Goal: Task Accomplishment & Management: Manage account settings

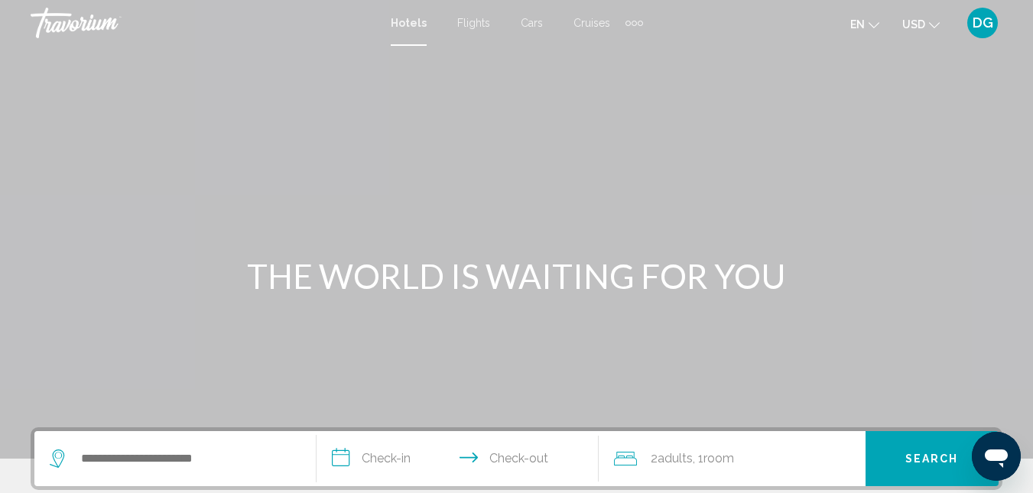
click at [989, 21] on span "DG" at bounding box center [983, 22] width 21 height 15
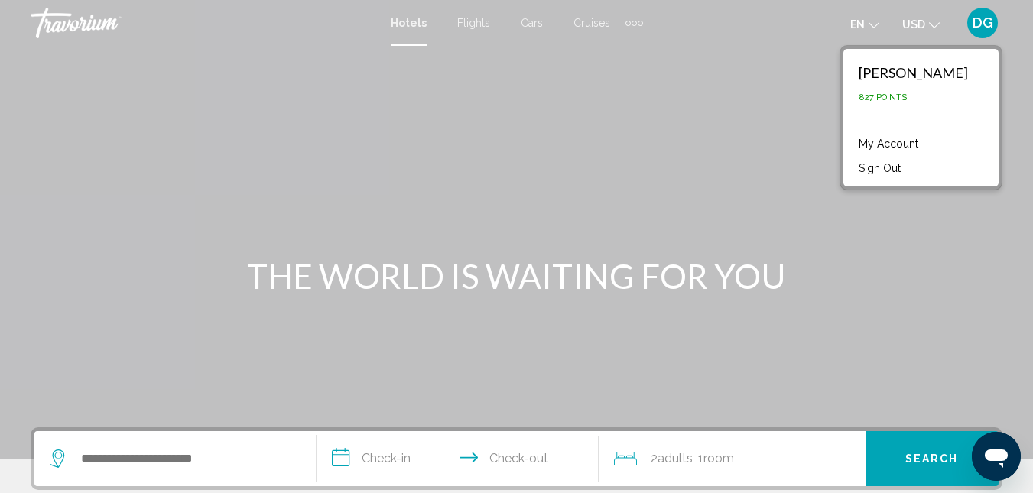
click at [910, 146] on link "My Account" at bounding box center [888, 144] width 75 height 20
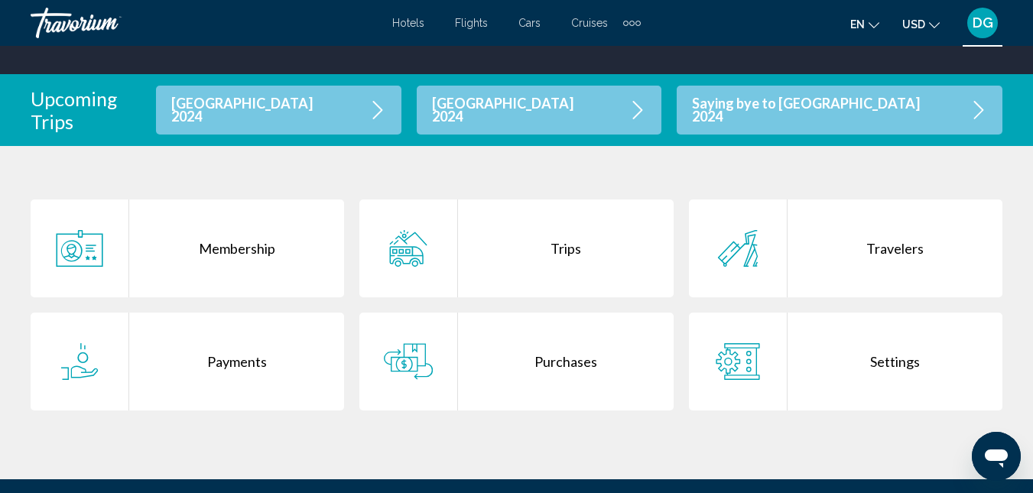
scroll to position [306, 0]
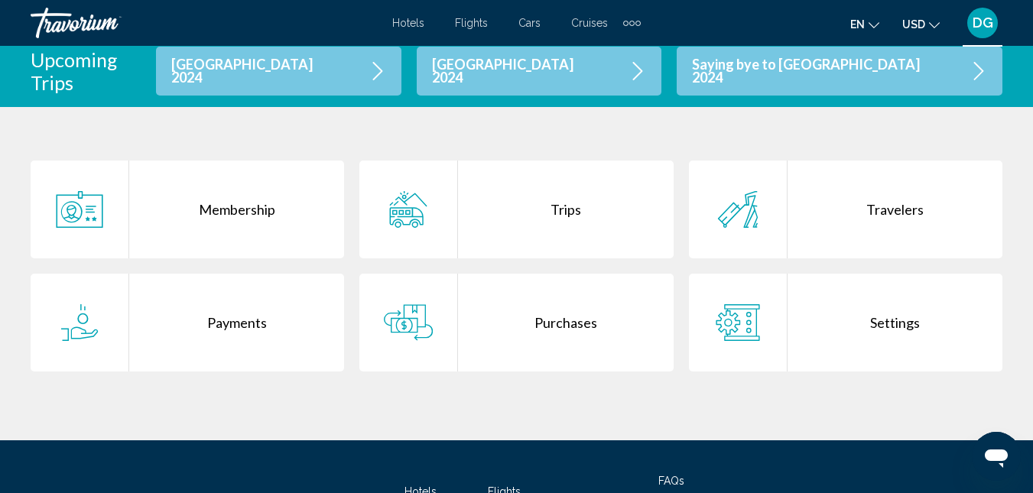
click at [538, 311] on div "Purchases" at bounding box center [565, 323] width 215 height 98
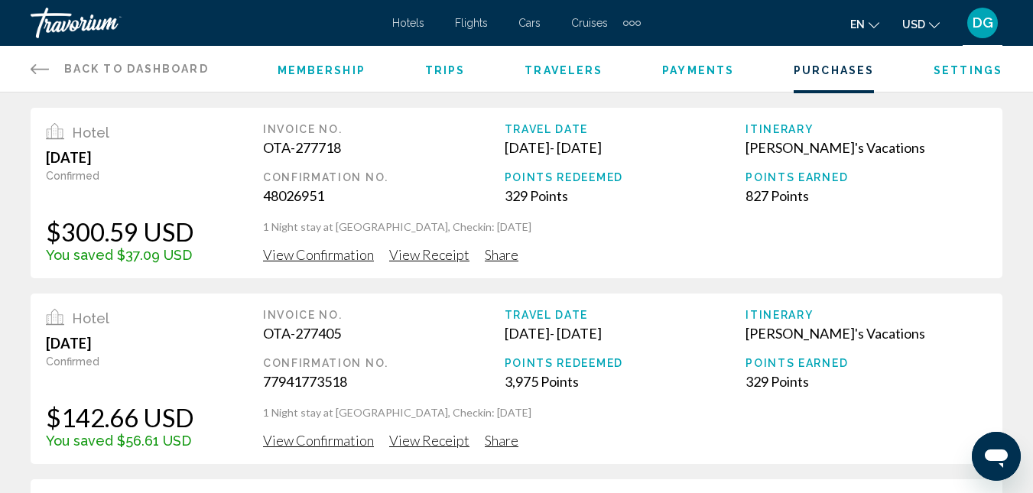
click at [317, 263] on span "View Confirmation" at bounding box center [318, 254] width 111 height 17
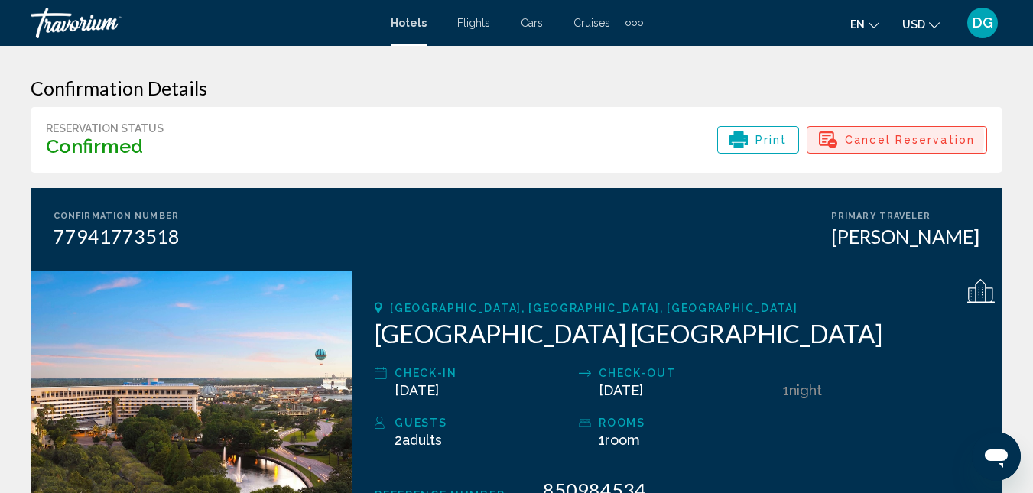
click at [889, 137] on span "Cancel Reservation" at bounding box center [910, 140] width 130 height 26
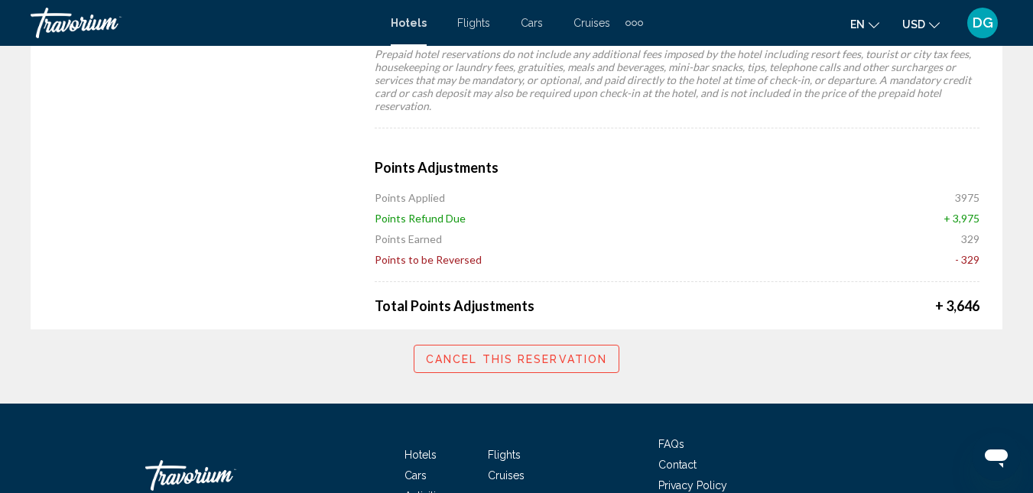
scroll to position [1300, 0]
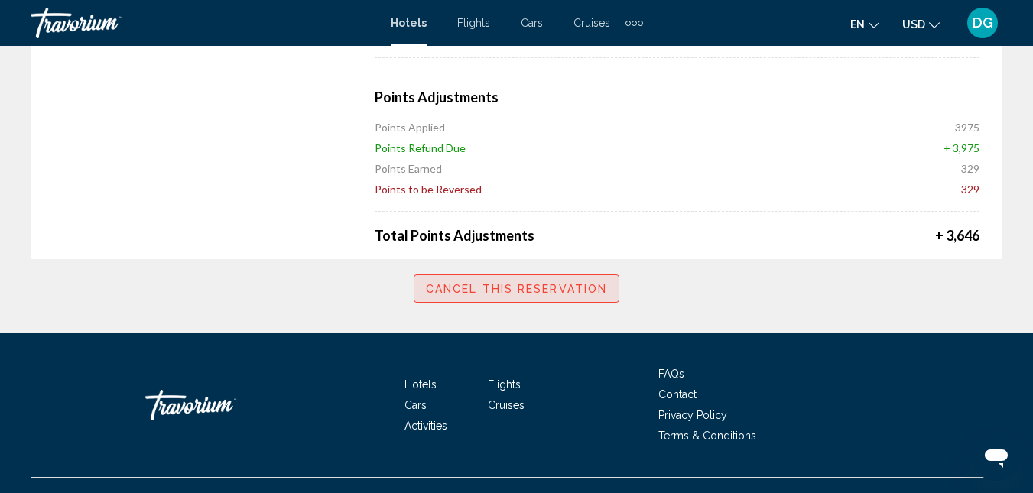
click at [532, 283] on span "Cancel this reservation" at bounding box center [516, 289] width 181 height 12
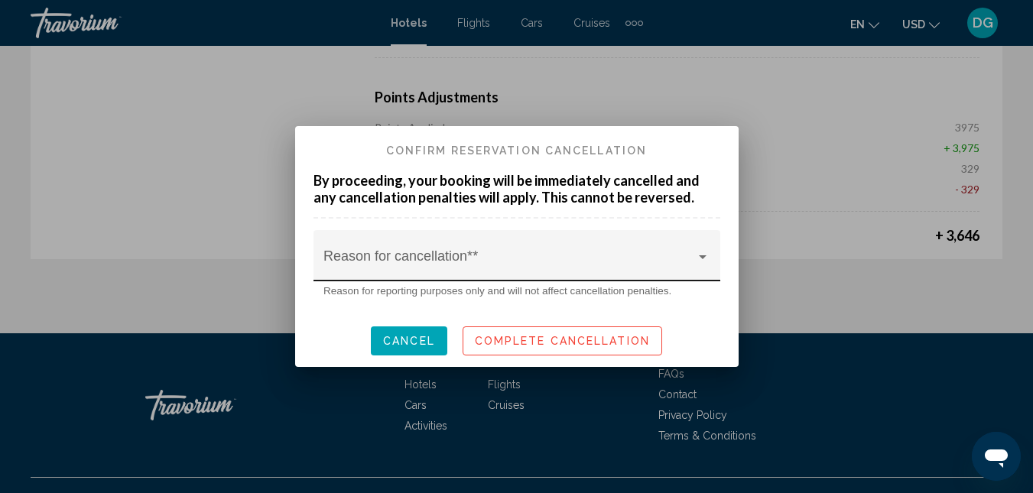
click at [426, 260] on span at bounding box center [510, 262] width 372 height 15
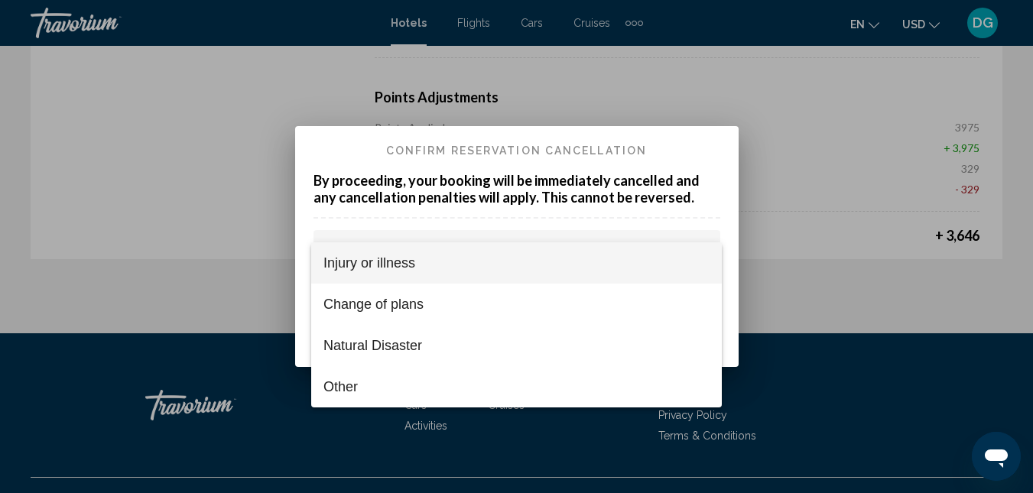
click at [395, 267] on span "Injury or illness" at bounding box center [517, 262] width 386 height 41
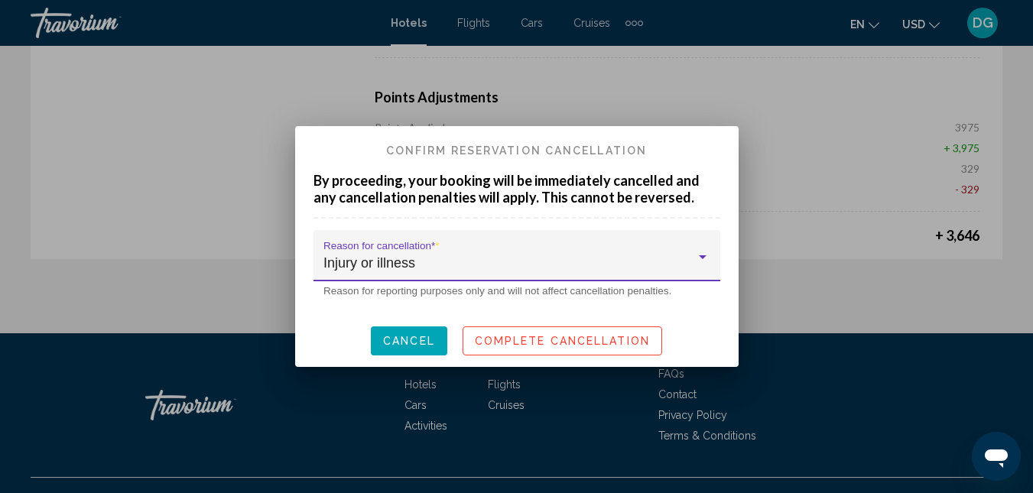
click at [700, 255] on div at bounding box center [703, 257] width 8 height 4
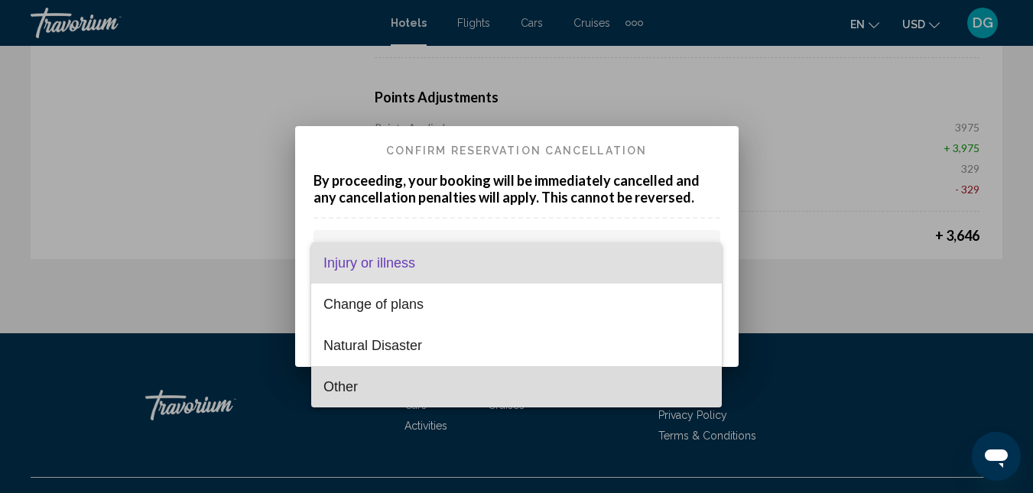
click at [346, 385] on span "Other" at bounding box center [517, 386] width 386 height 41
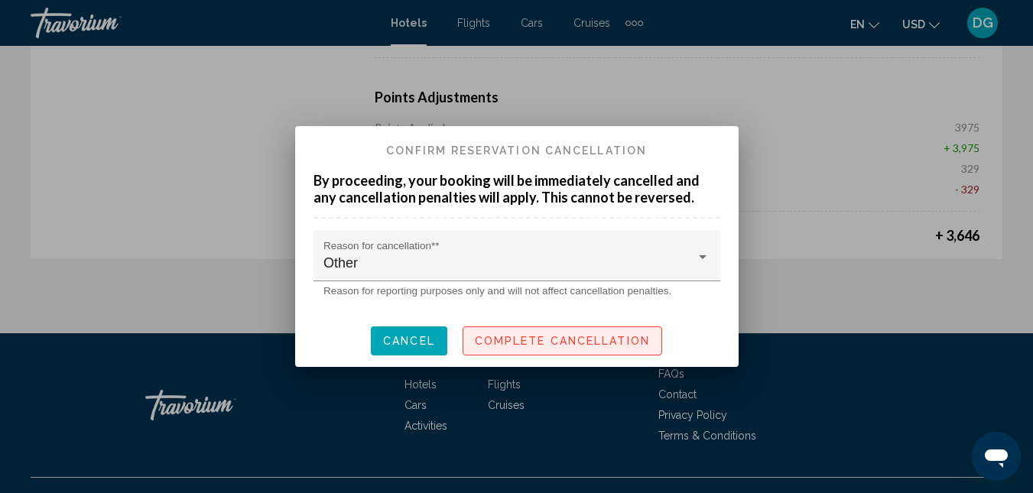
click at [584, 345] on span "Complete Cancellation" at bounding box center [562, 342] width 175 height 12
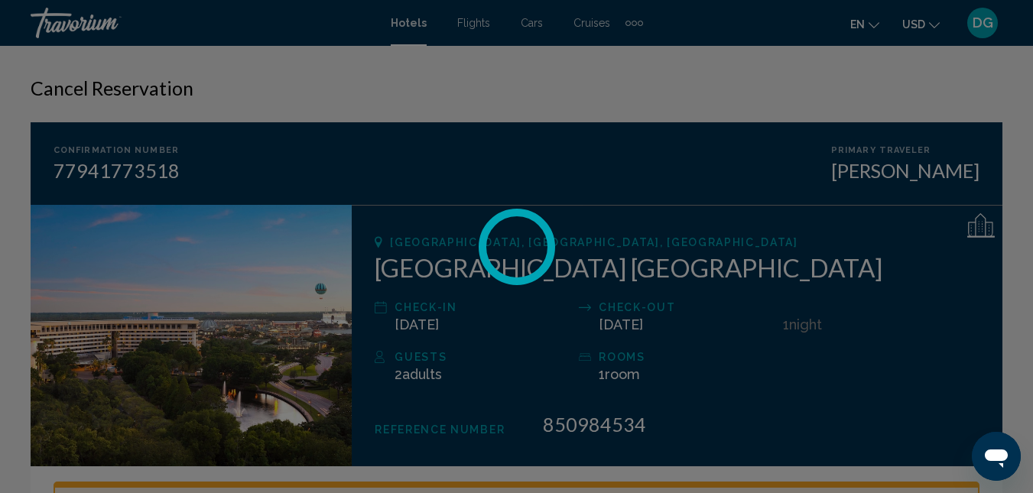
scroll to position [1300, 0]
